Goal: Find specific page/section: Find specific page/section

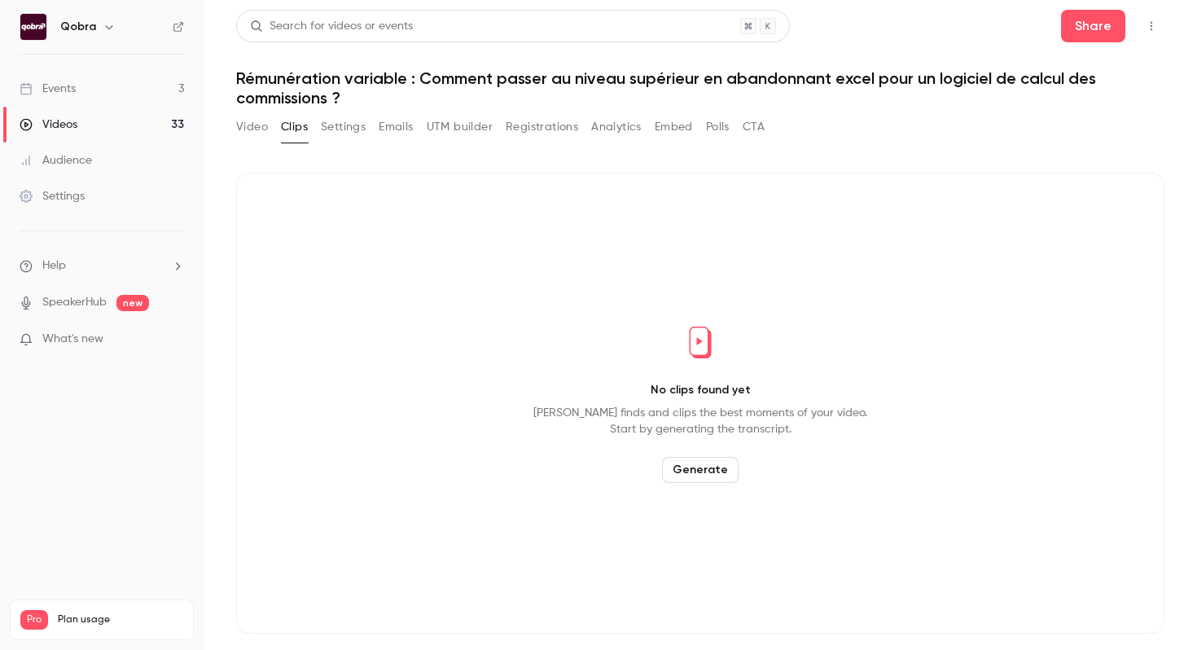
click at [137, 72] on link "Events 3" at bounding box center [102, 89] width 204 height 36
